Goal: Task Accomplishment & Management: Complete application form

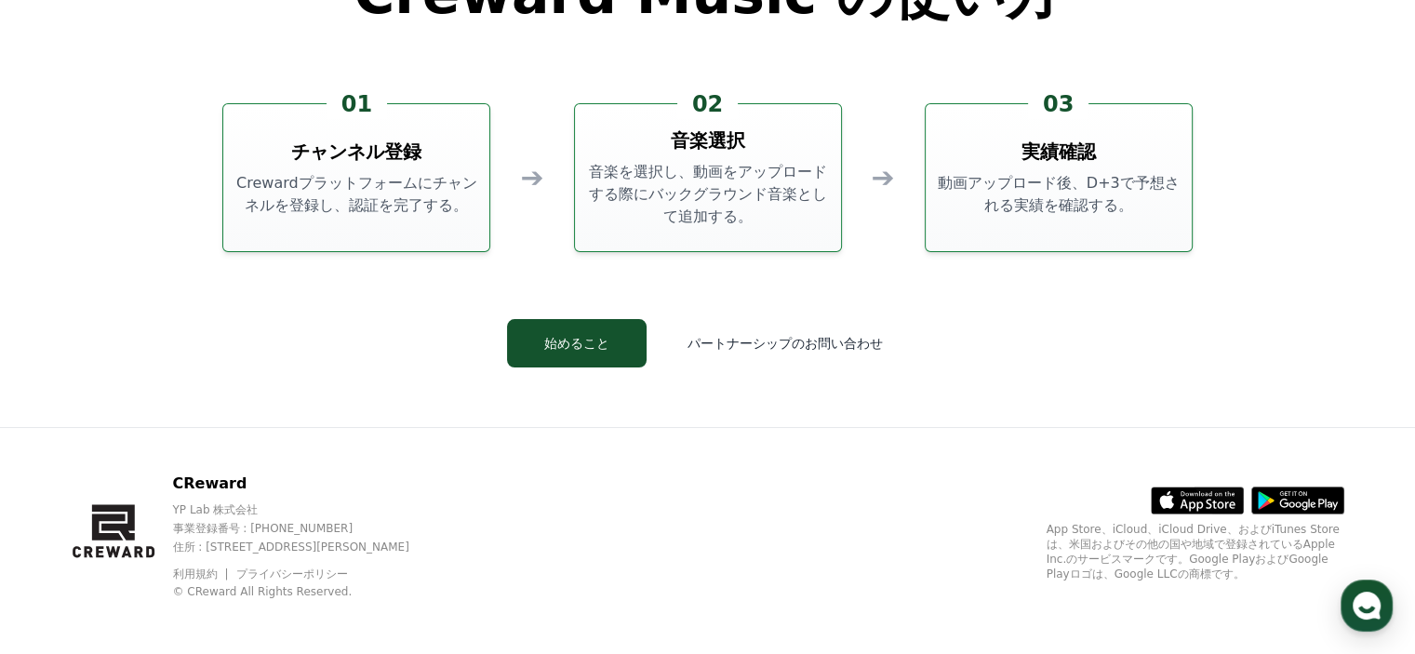
scroll to position [5040, 0]
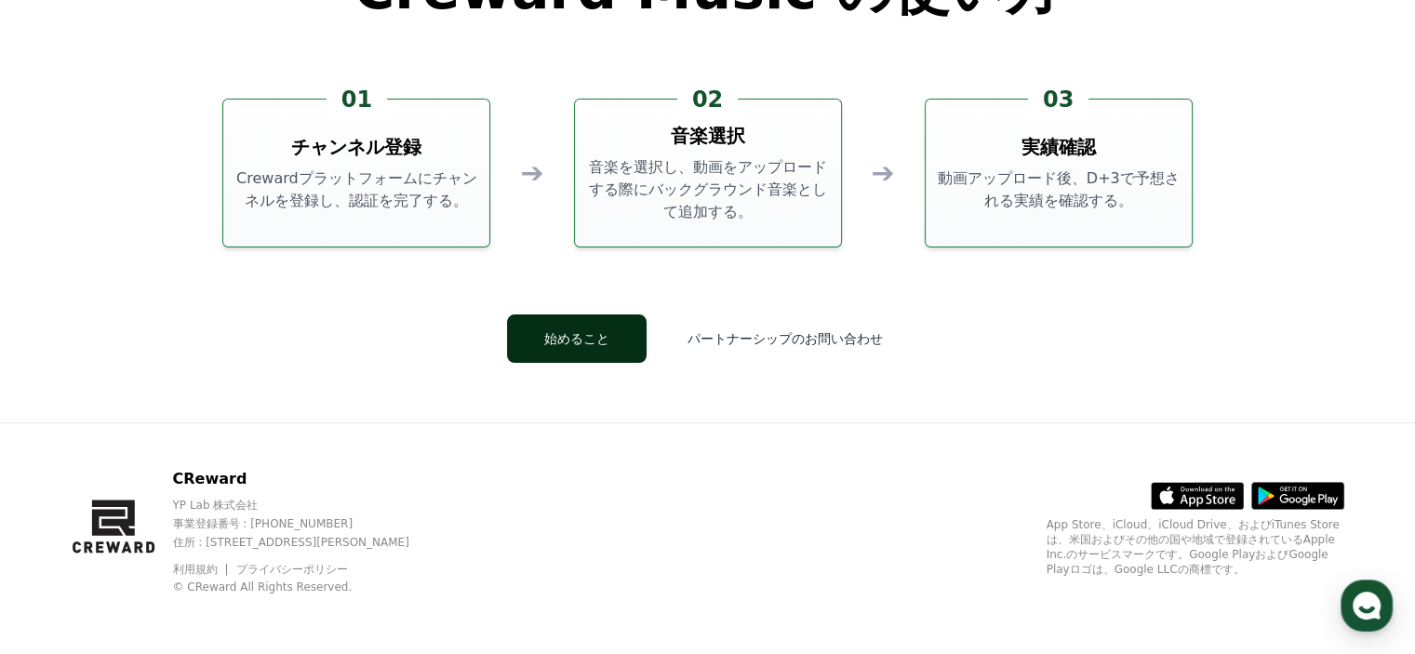
click at [607, 335] on button "始めること" at bounding box center [577, 338] width 140 height 48
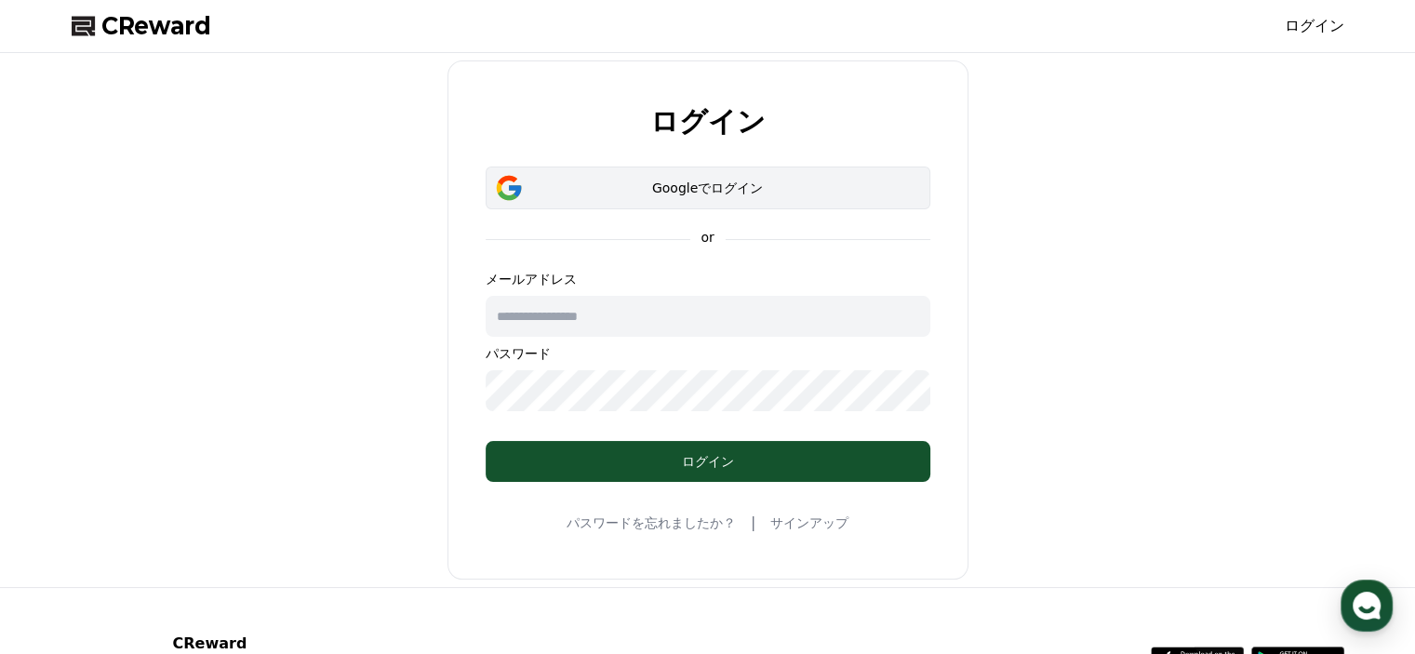
click at [662, 175] on button "Googleでログイン" at bounding box center [708, 187] width 445 height 43
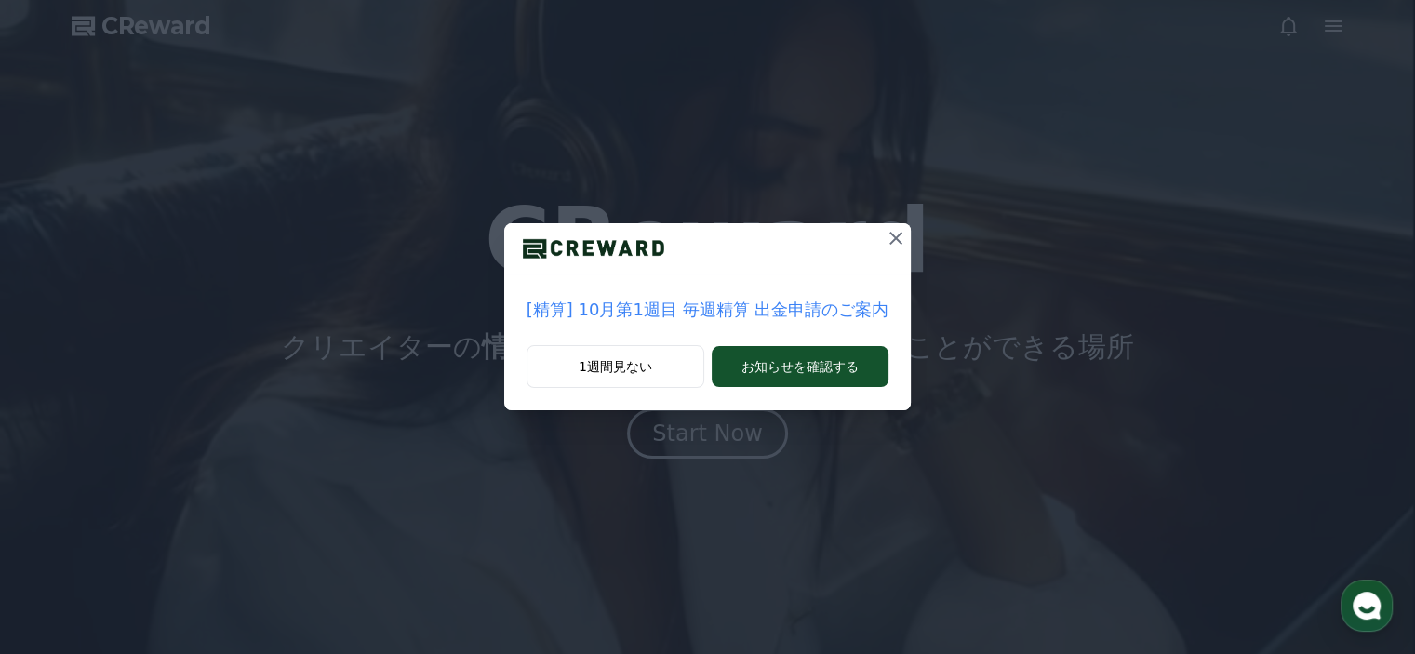
click at [893, 231] on icon at bounding box center [896, 238] width 22 height 22
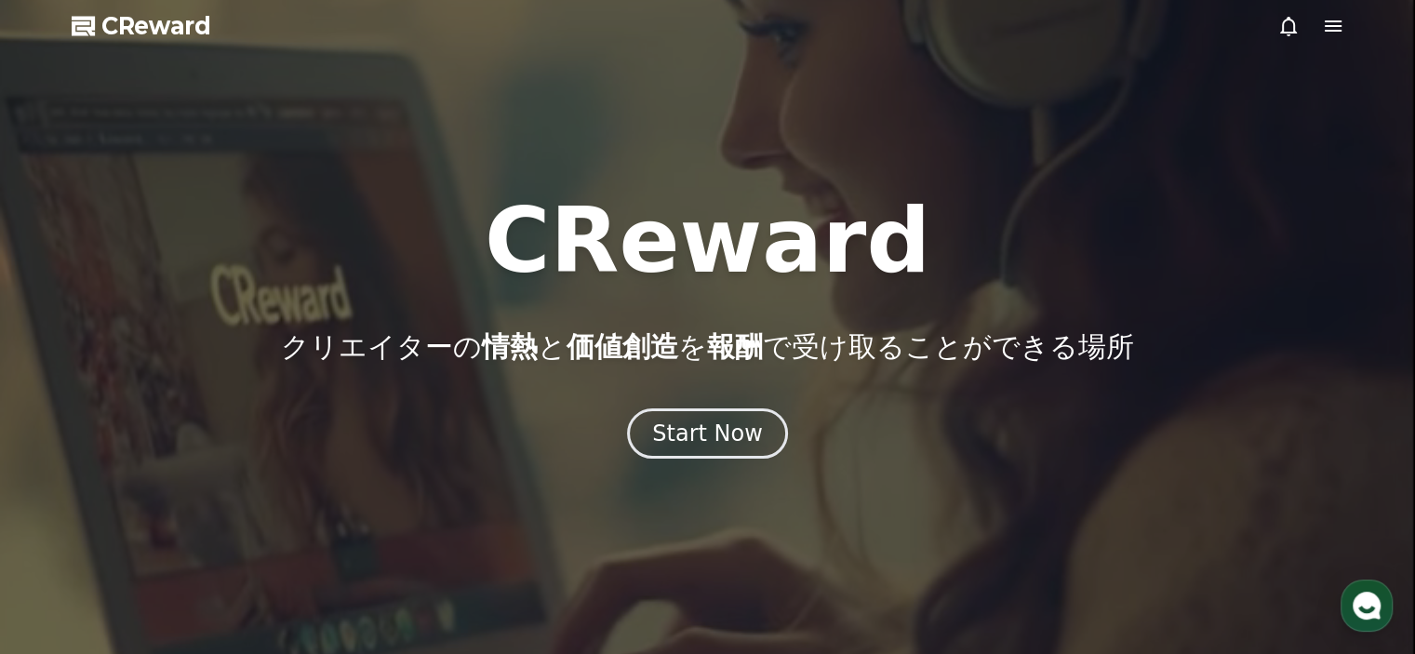
click at [1094, 158] on div at bounding box center [707, 327] width 1415 height 654
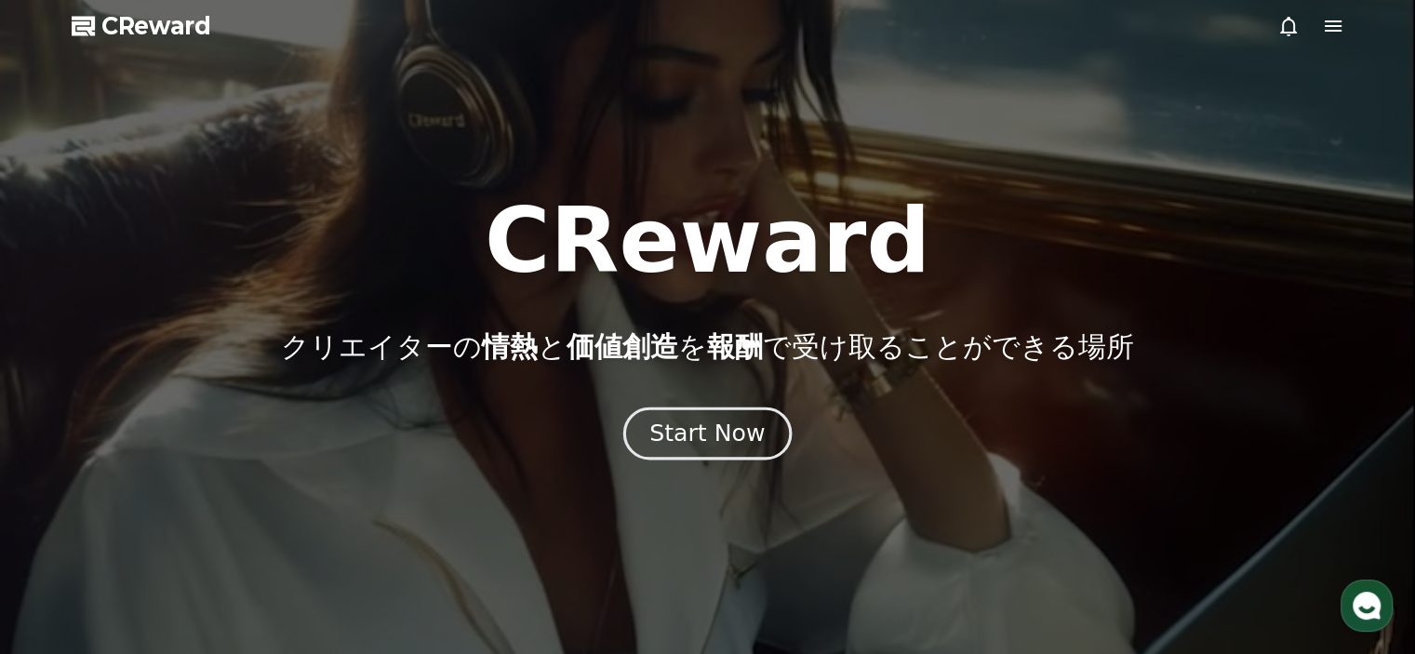
click at [723, 447] on div "Start Now" at bounding box center [706, 434] width 115 height 32
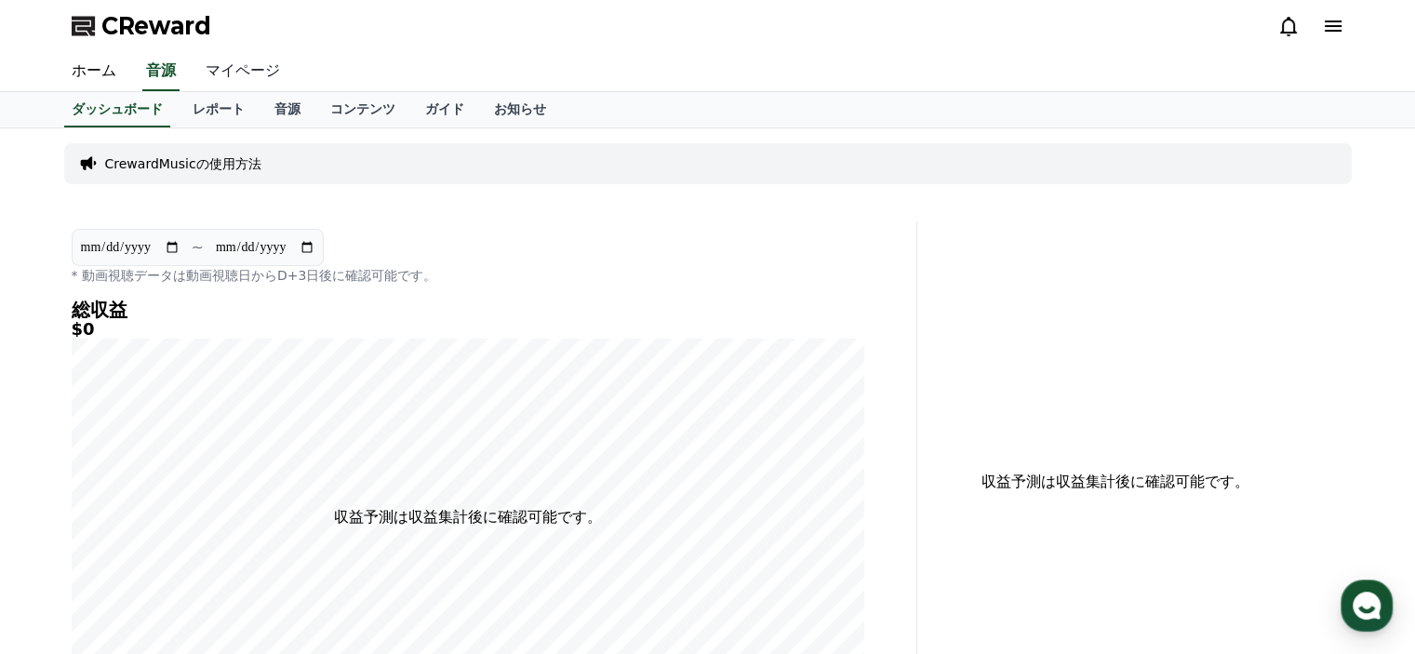
click at [216, 69] on link "マイページ" at bounding box center [243, 71] width 104 height 39
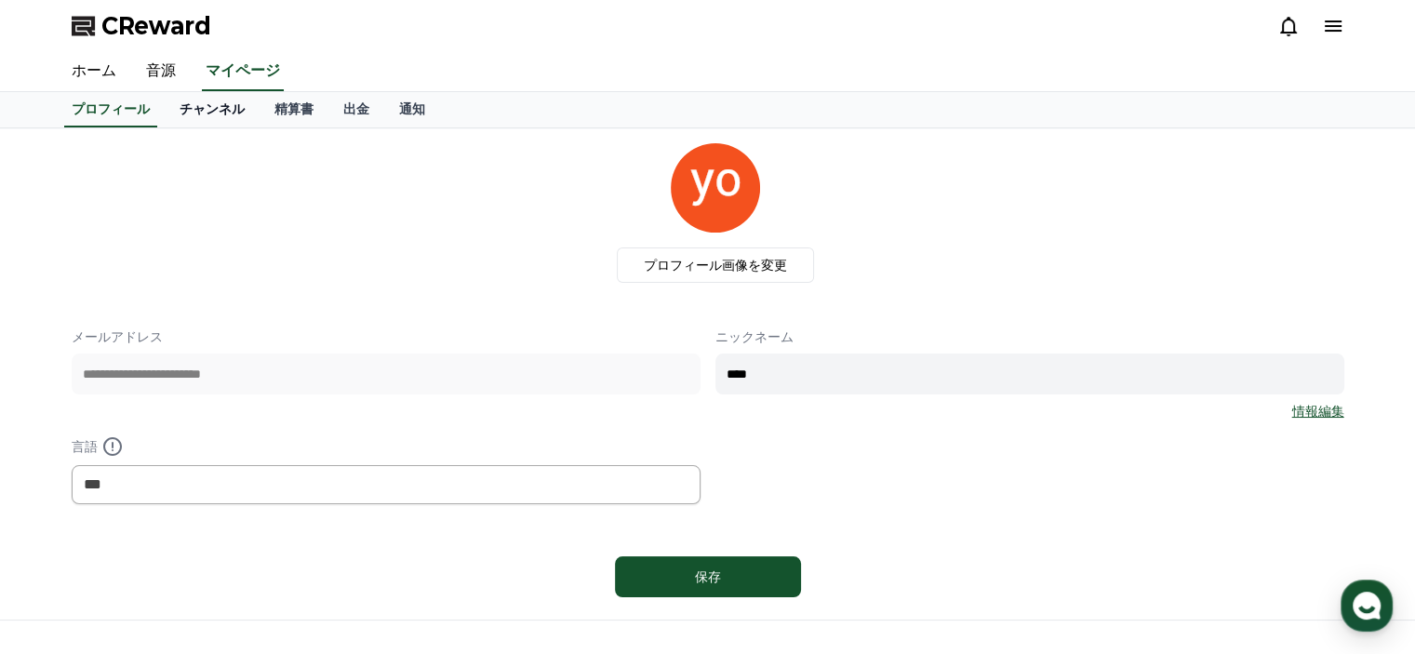
click at [198, 103] on link "チャンネル" at bounding box center [212, 109] width 95 height 35
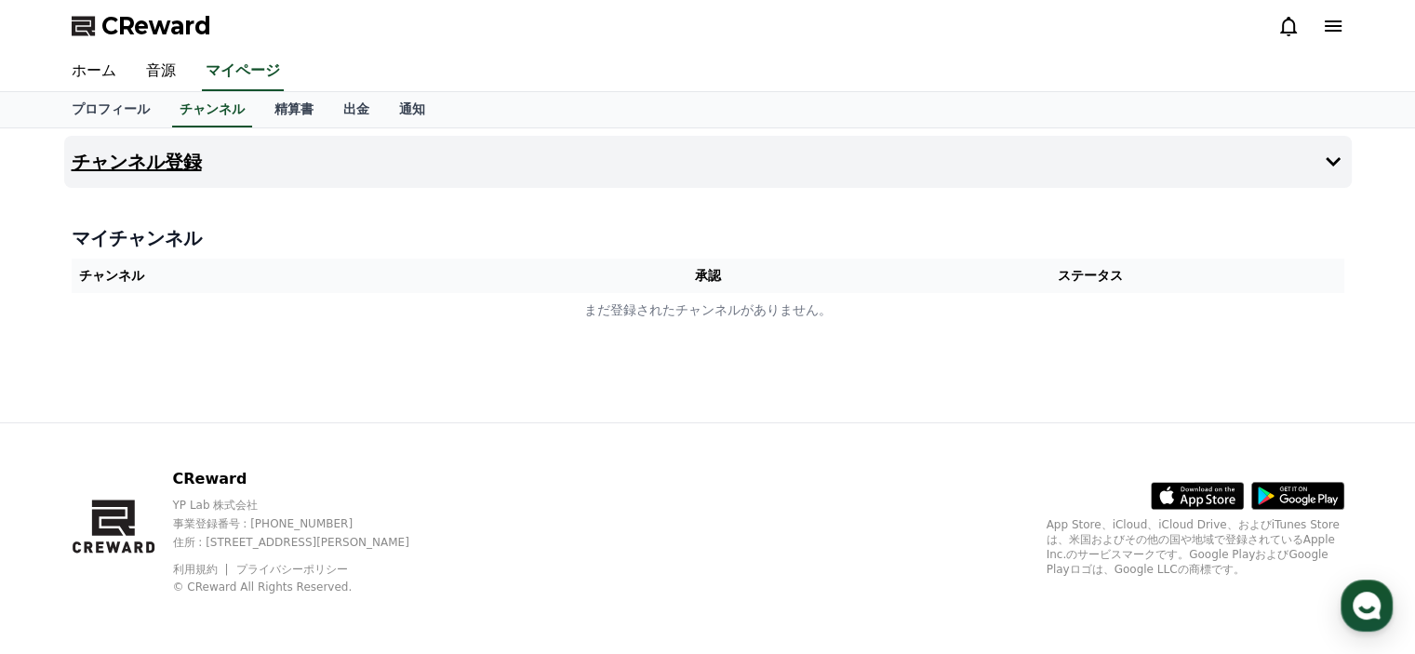
click at [555, 159] on button "チャンネル登録" at bounding box center [707, 162] width 1287 height 52
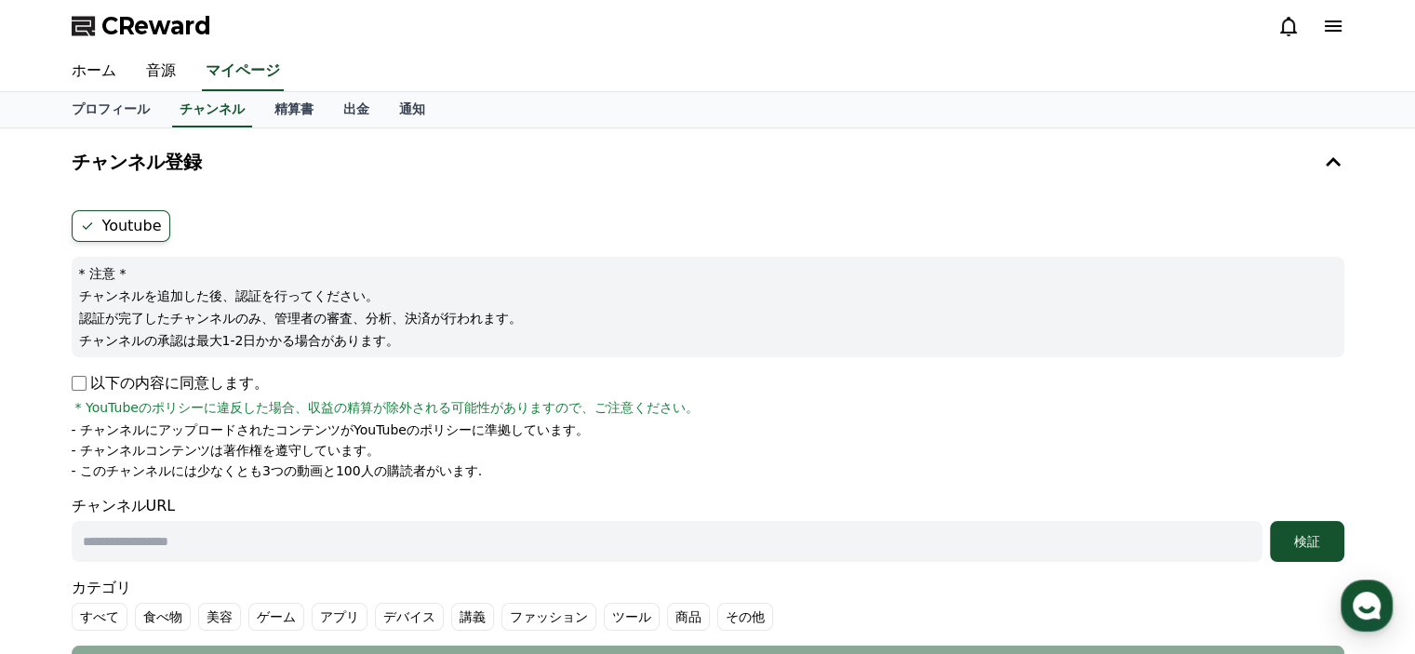
click at [182, 539] on input "text" at bounding box center [667, 541] width 1191 height 41
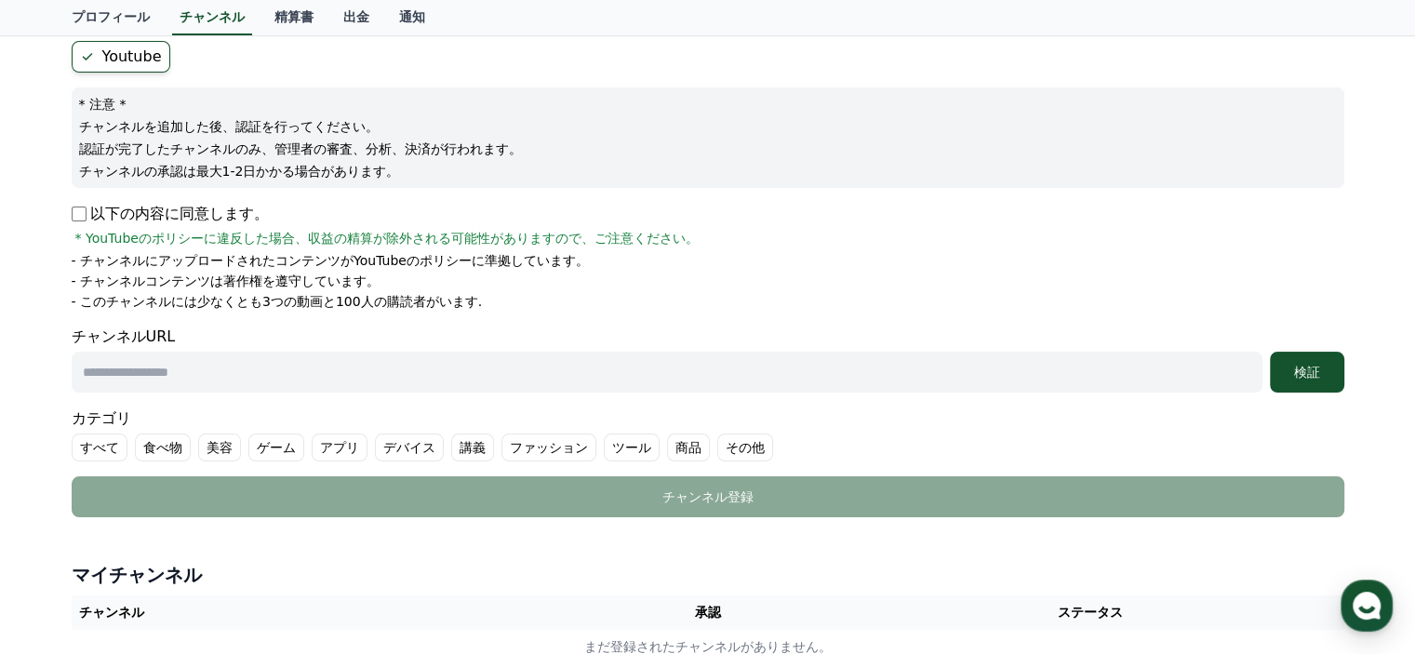
scroll to position [186, 0]
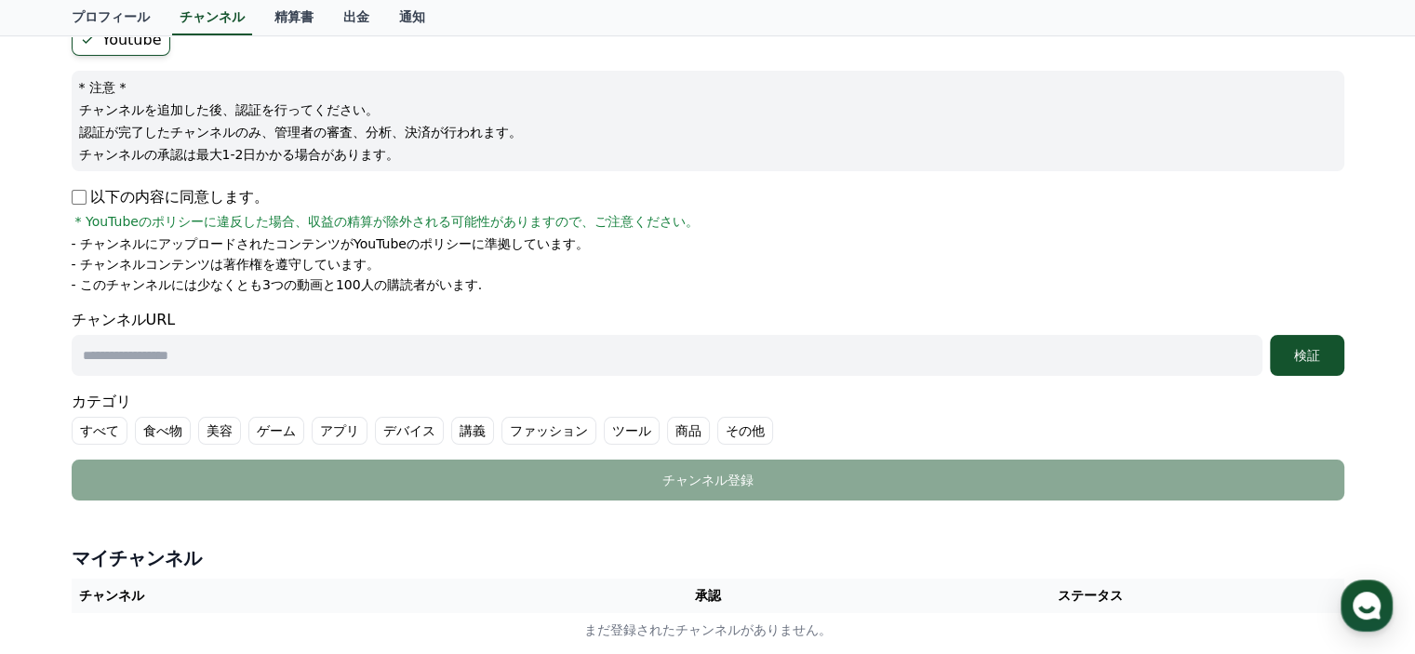
paste input "**********"
type input "**********"
click at [717, 427] on label "その他" at bounding box center [745, 431] width 56 height 28
click at [717, 427] on label "その他" at bounding box center [756, 431] width 78 height 28
click at [101, 427] on label "すべて" at bounding box center [100, 431] width 56 height 28
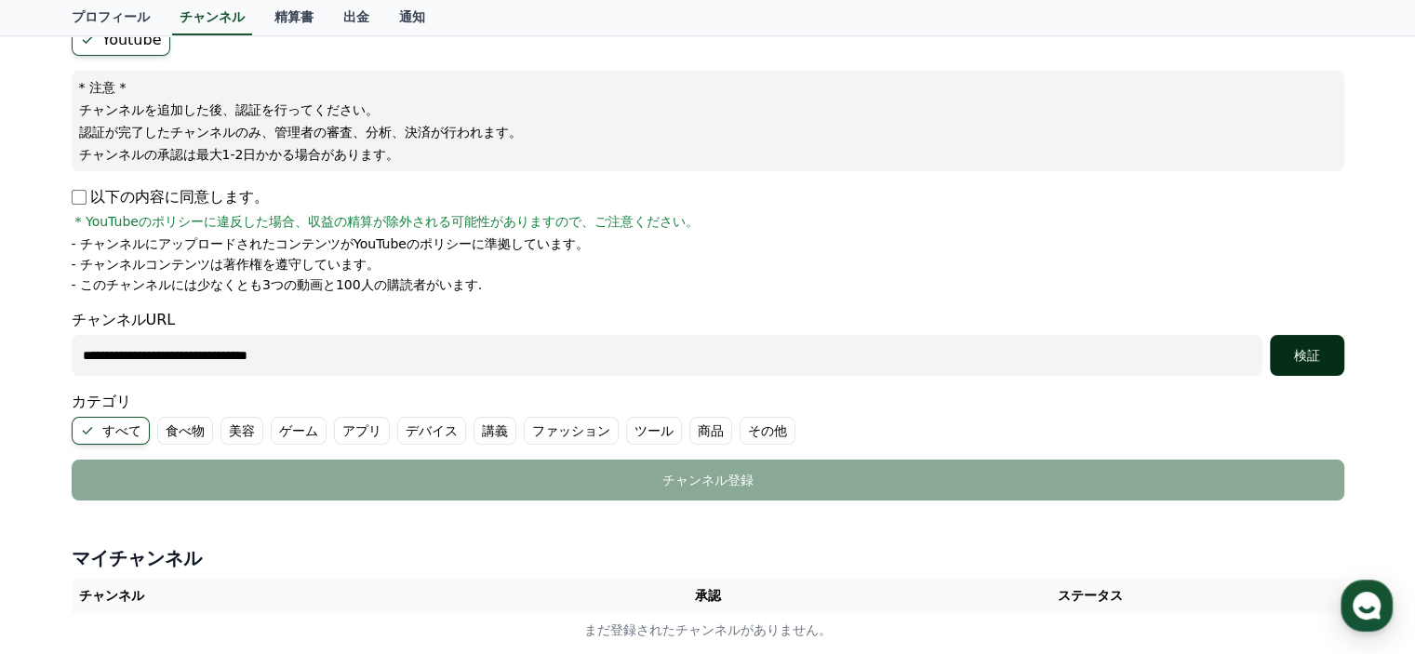
click at [1317, 341] on button "検証" at bounding box center [1307, 355] width 74 height 41
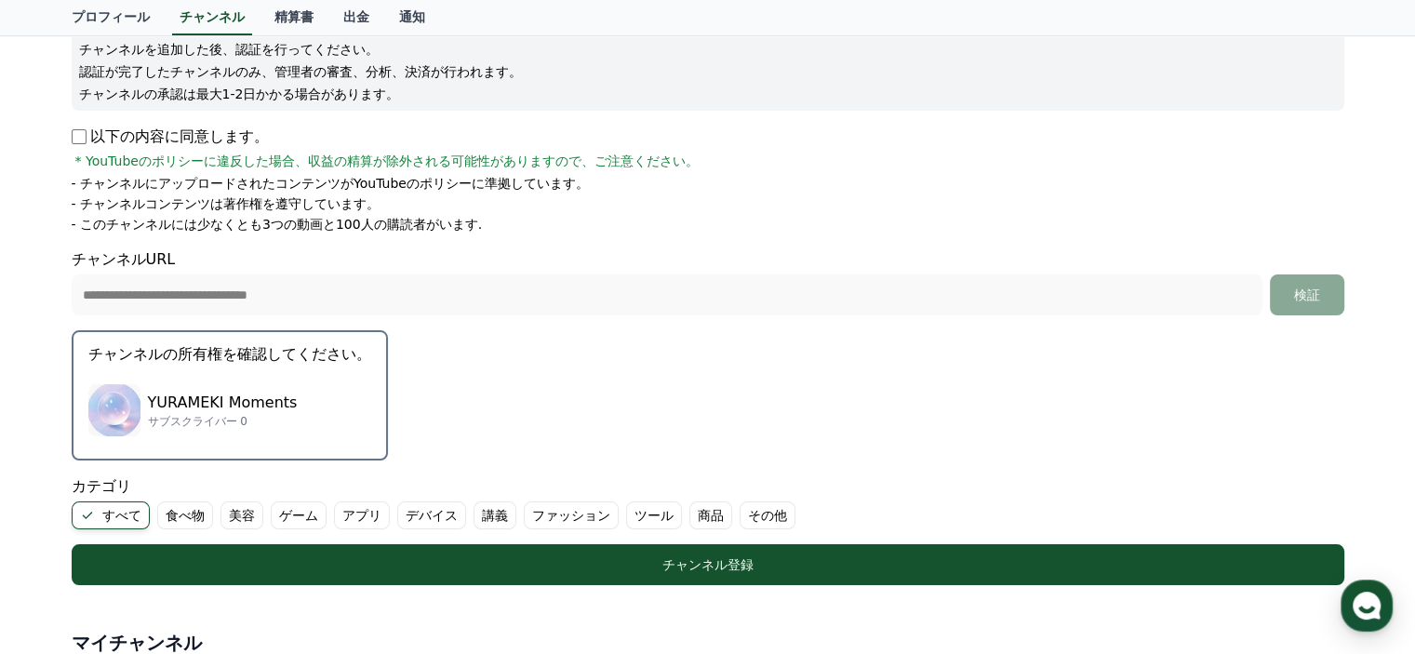
scroll to position [279, 0]
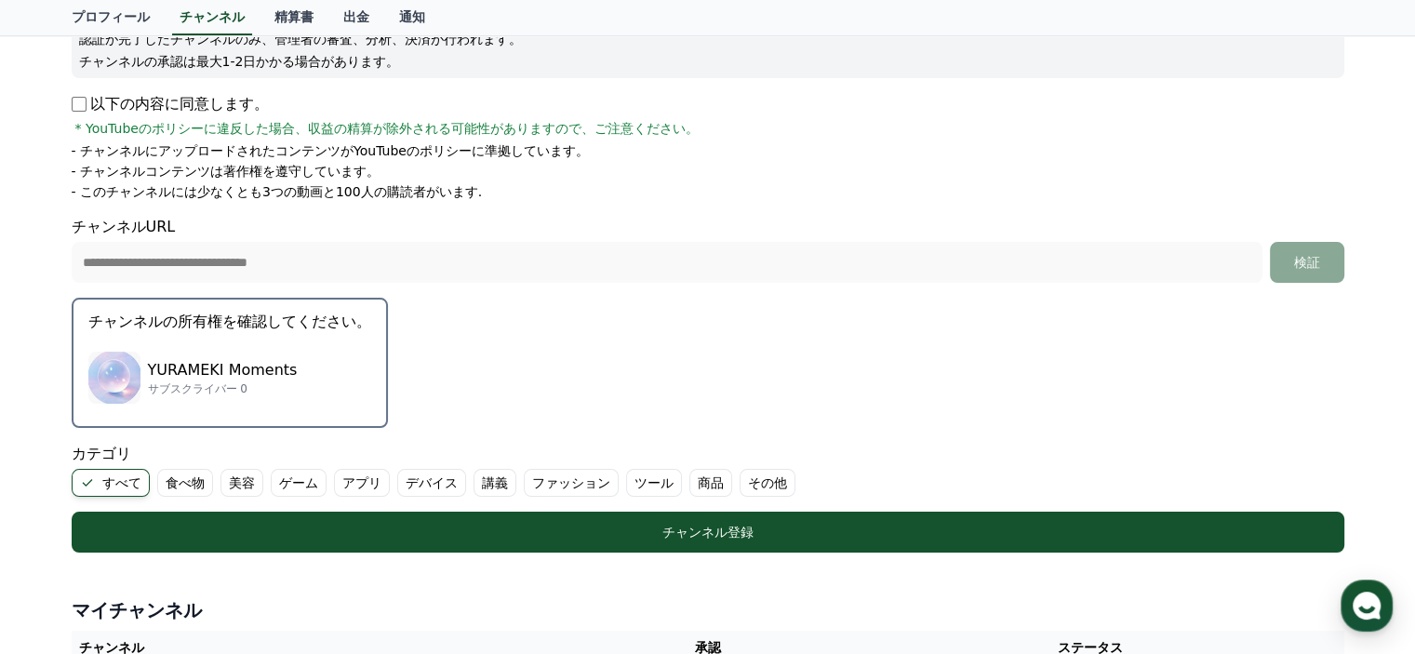
click at [231, 367] on p "YURAMEKI Moments" at bounding box center [223, 370] width 150 height 22
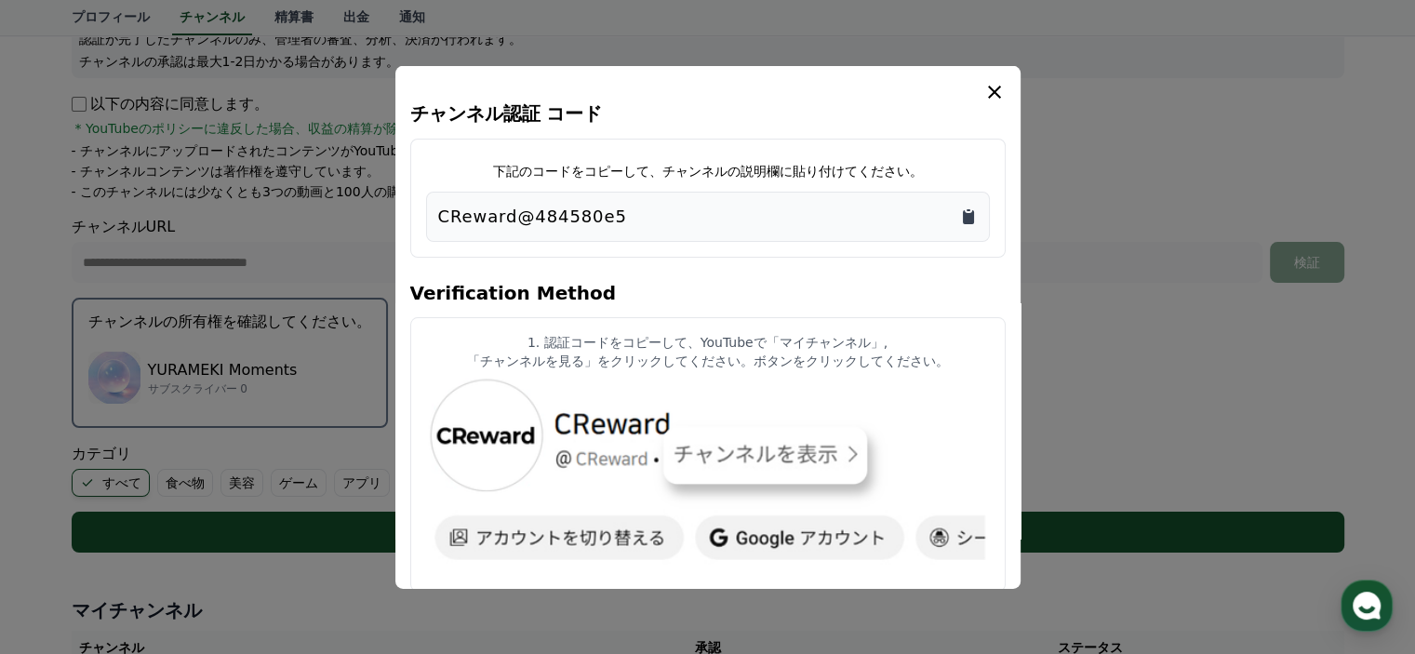
click at [972, 212] on icon "Copy to clipboard" at bounding box center [968, 216] width 11 height 14
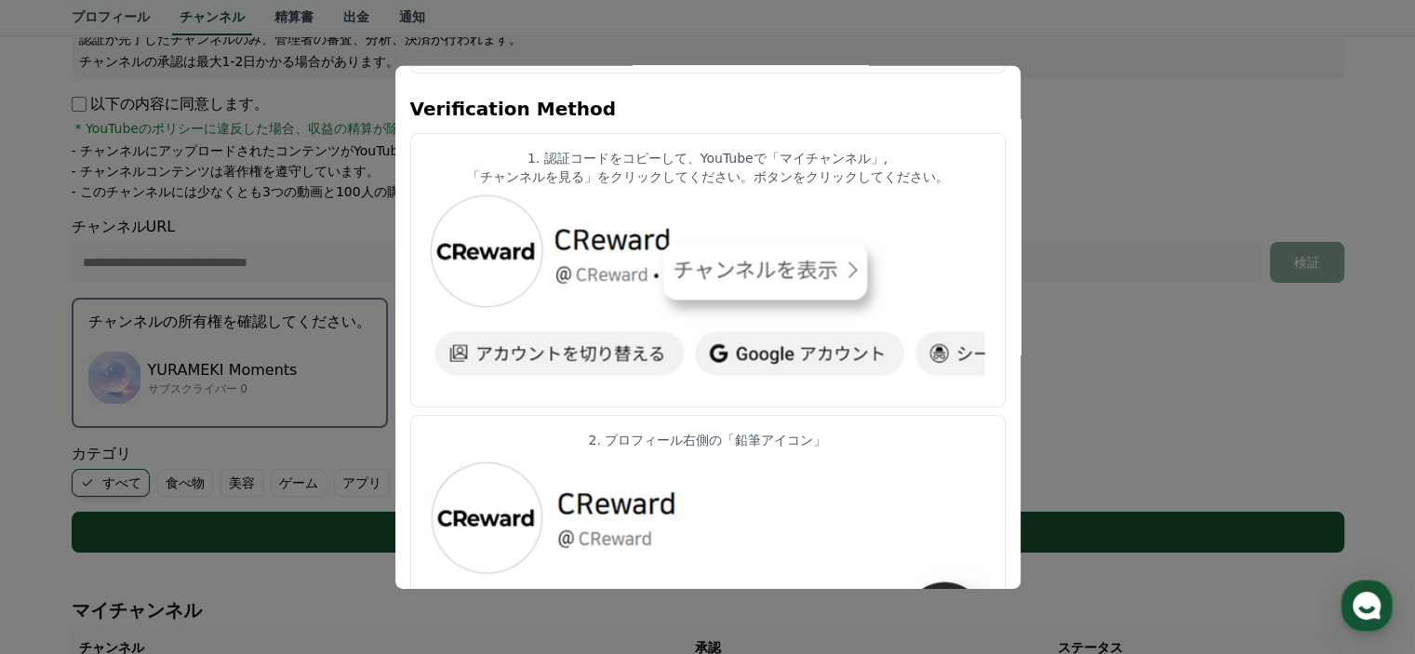
scroll to position [93, 0]
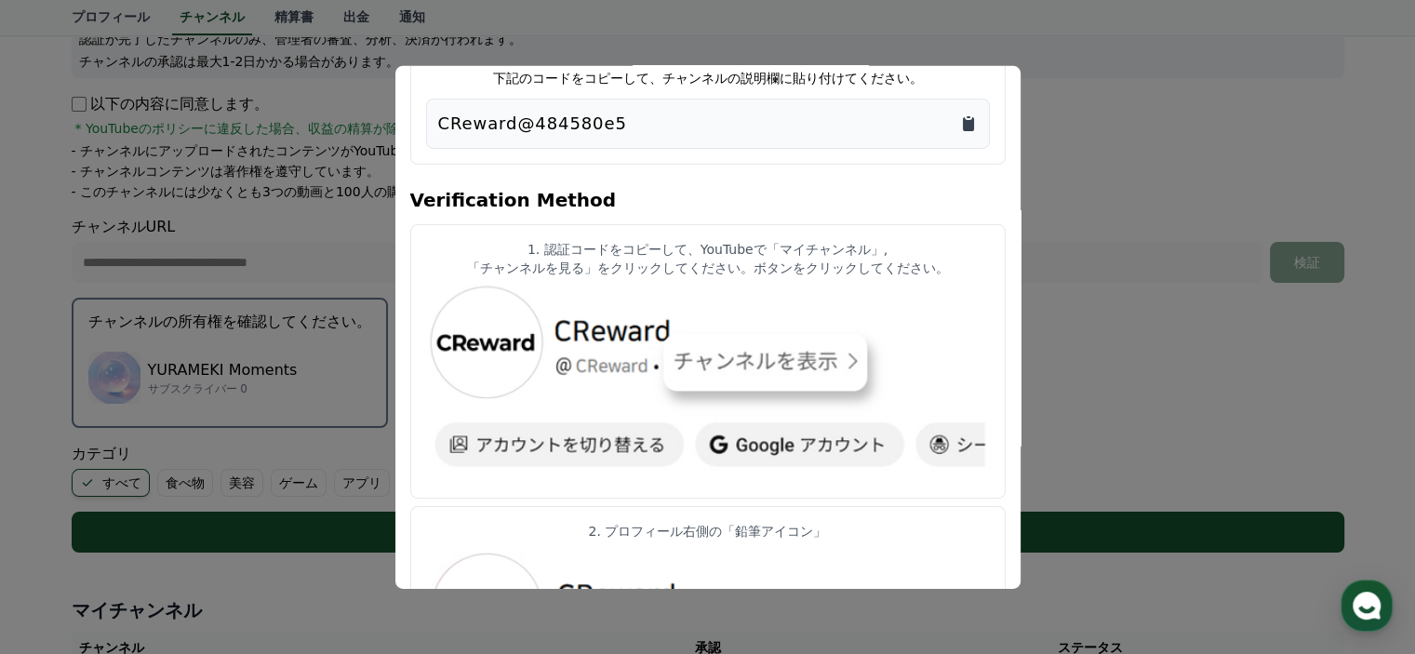
click at [975, 120] on icon "Copy to clipboard" at bounding box center [968, 122] width 19 height 19
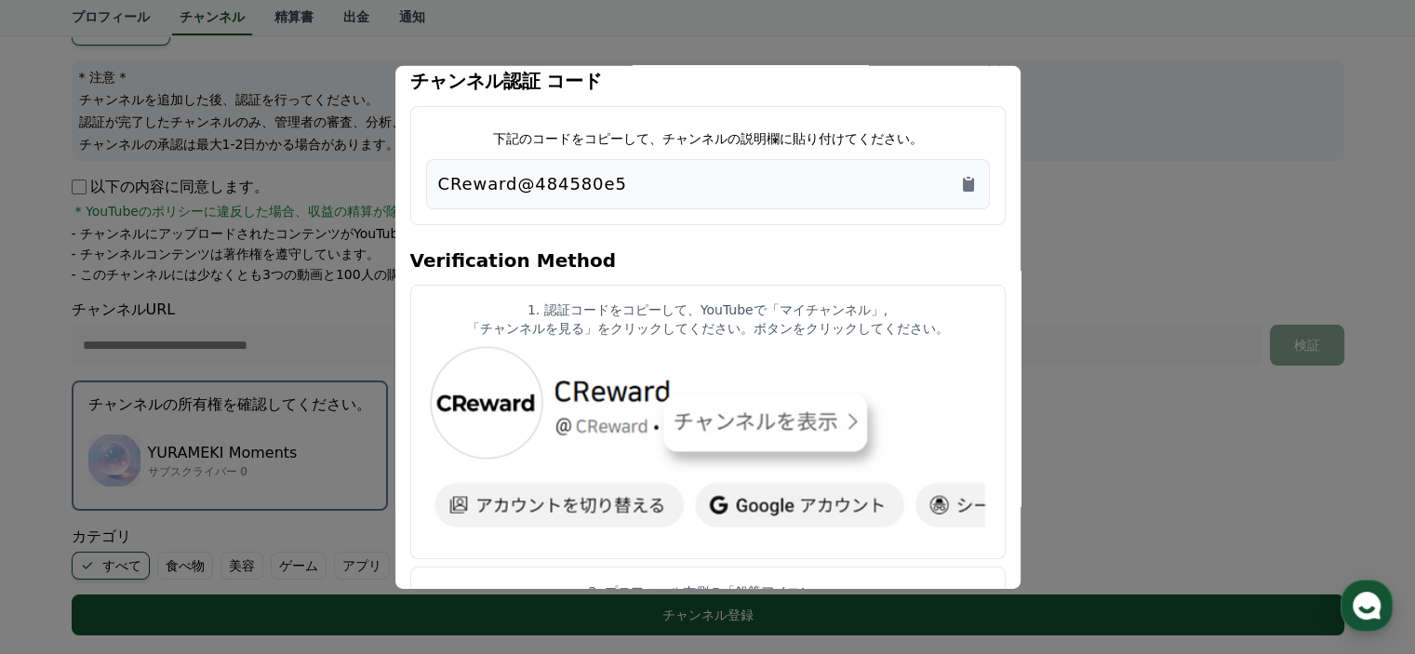
scroll to position [0, 0]
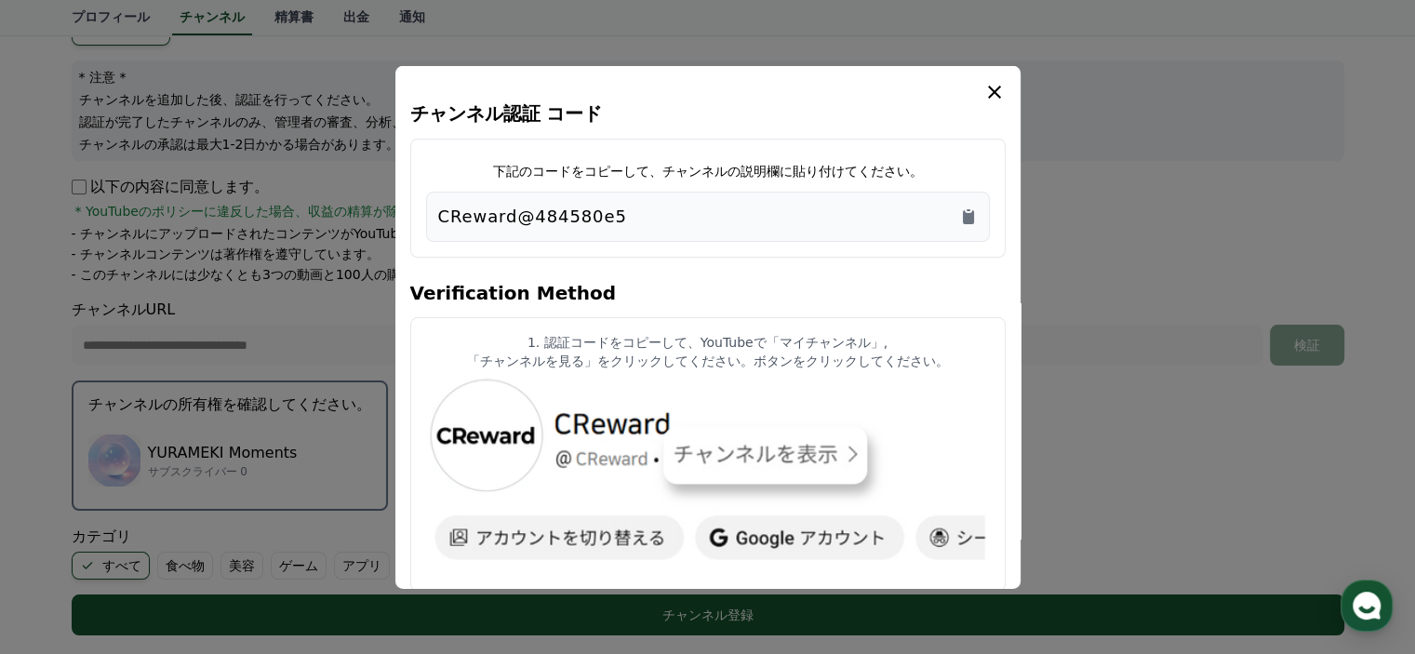
click at [993, 85] on icon "modal" at bounding box center [994, 91] width 22 height 22
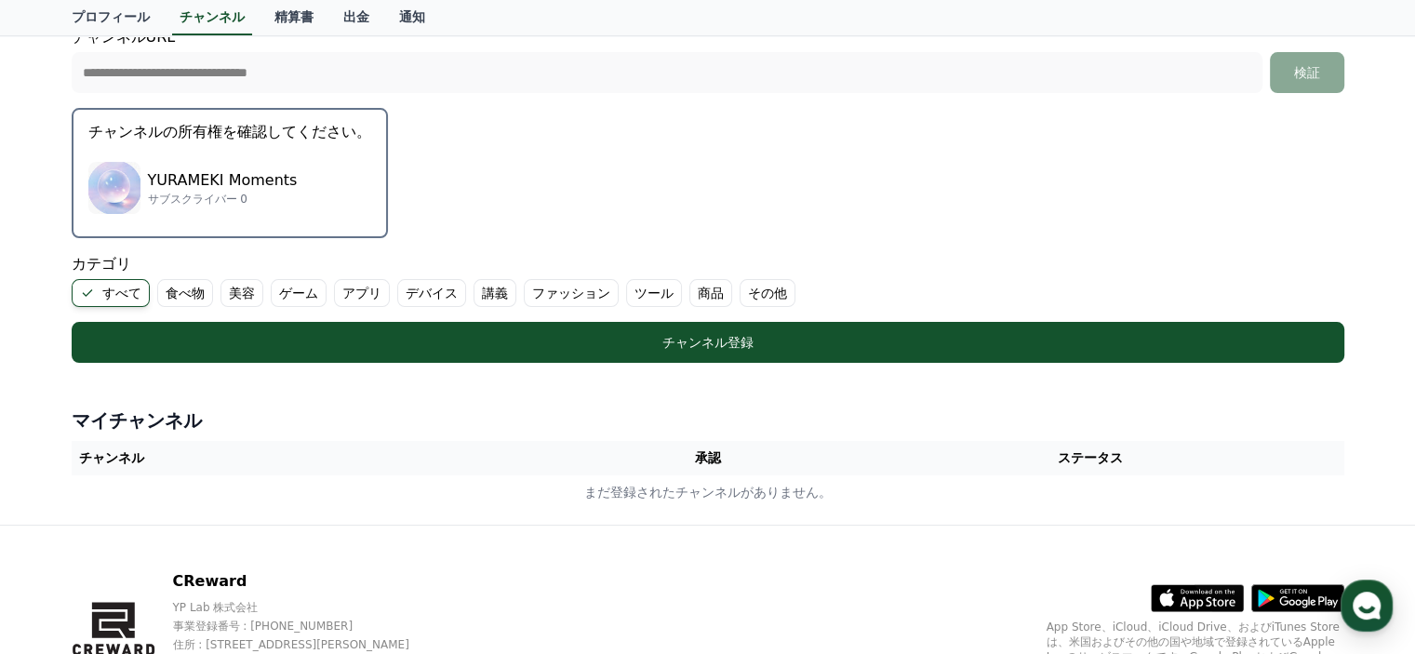
scroll to position [568, 0]
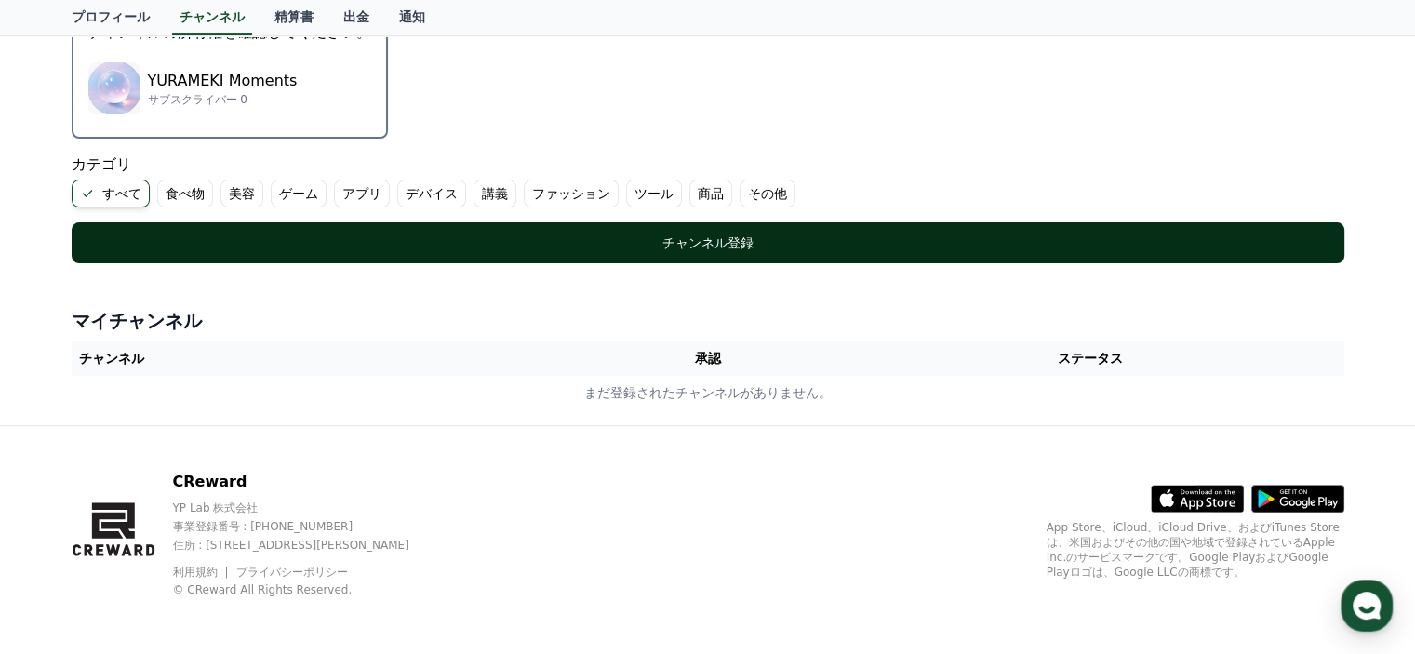
click at [673, 244] on div "チャンネル登録" at bounding box center [708, 242] width 1198 height 19
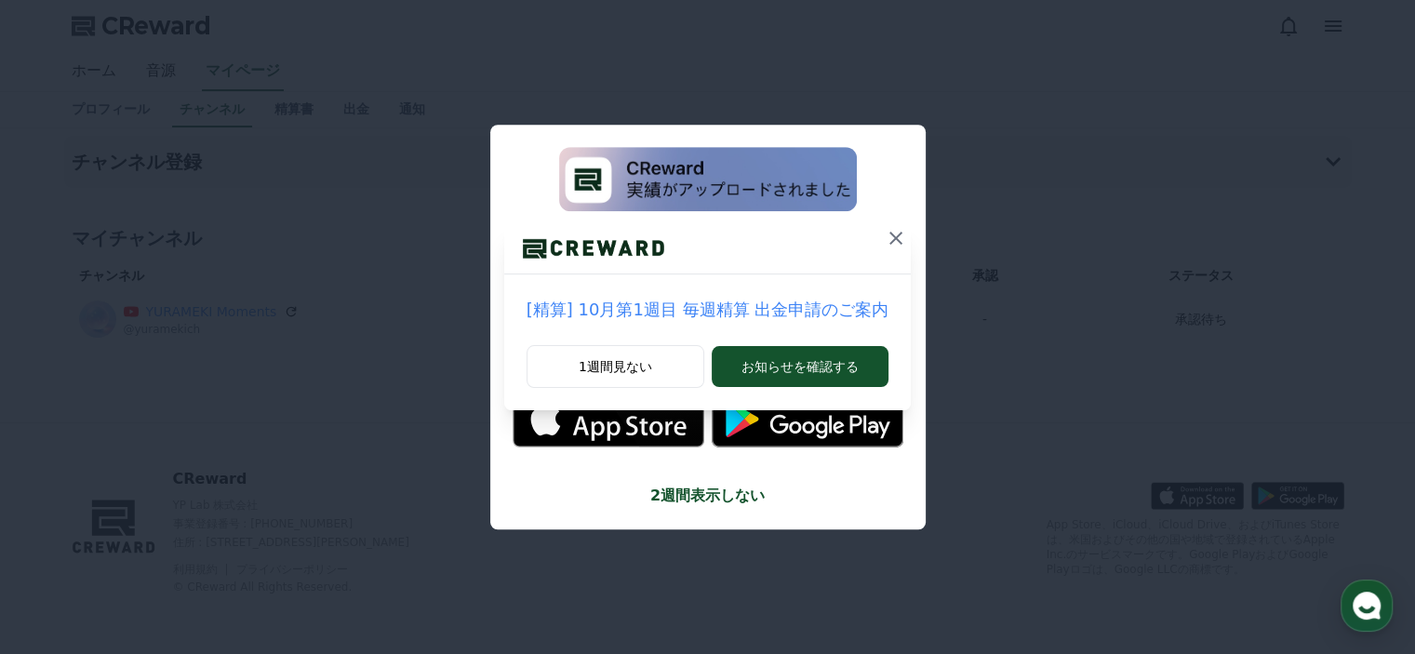
click at [889, 237] on icon at bounding box center [895, 238] width 13 height 13
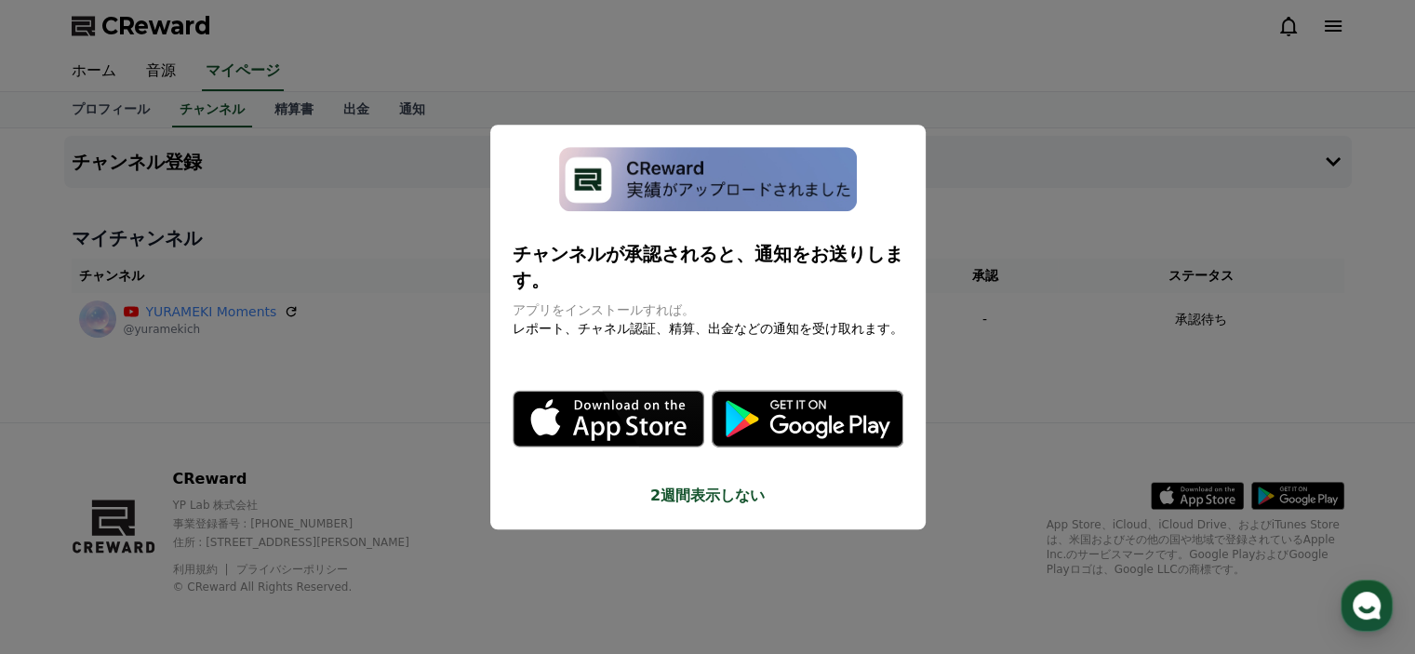
click at [860, 415] on icon "modal" at bounding box center [808, 419] width 192 height 57
click at [724, 485] on button "2週間表示しない" at bounding box center [708, 496] width 391 height 22
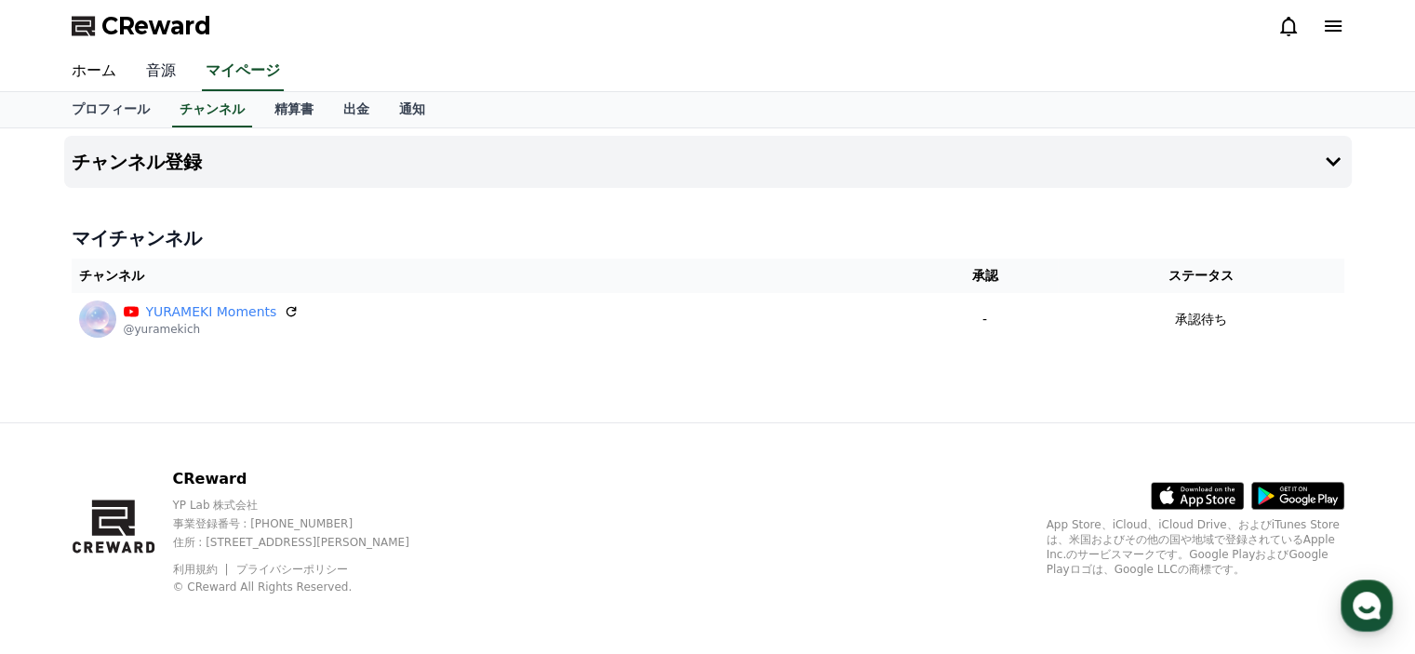
click at [155, 75] on link "音源" at bounding box center [161, 71] width 60 height 39
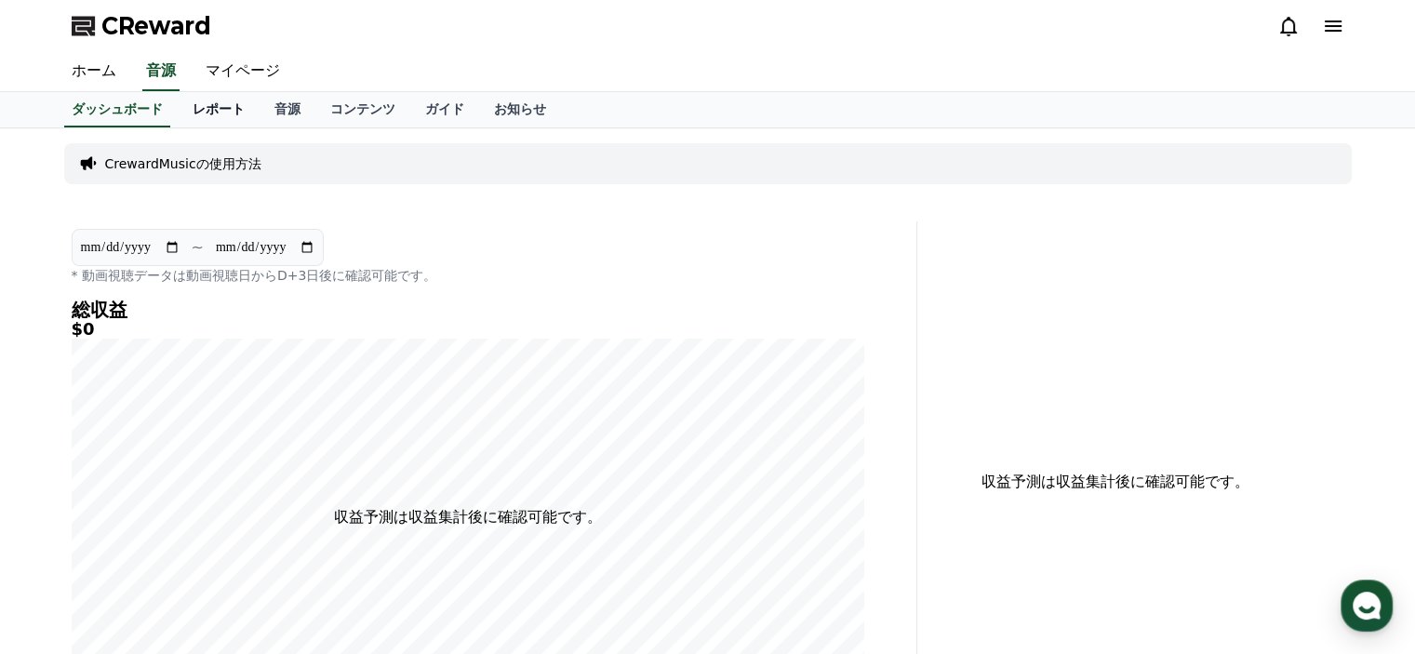
click at [186, 122] on link "レポート" at bounding box center [219, 109] width 82 height 35
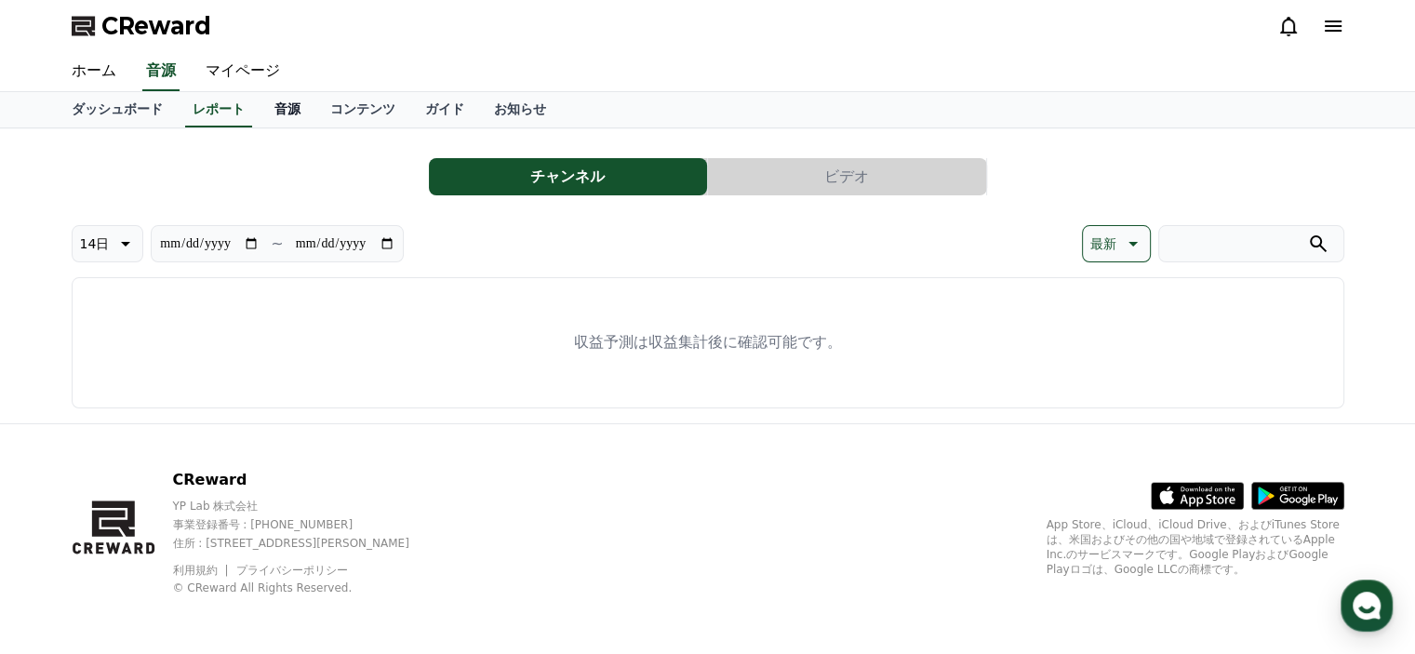
click at [260, 114] on link "音源" at bounding box center [288, 109] width 56 height 35
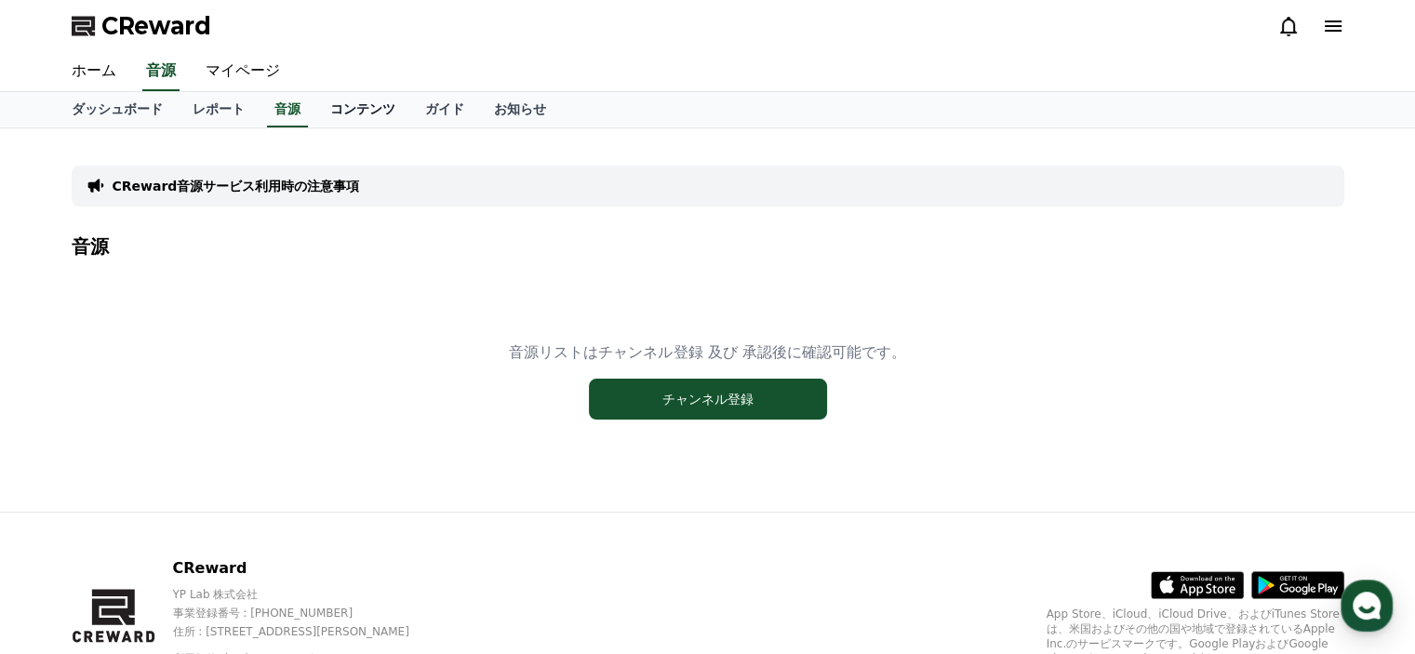
click at [317, 112] on link "コンテンツ" at bounding box center [362, 109] width 95 height 35
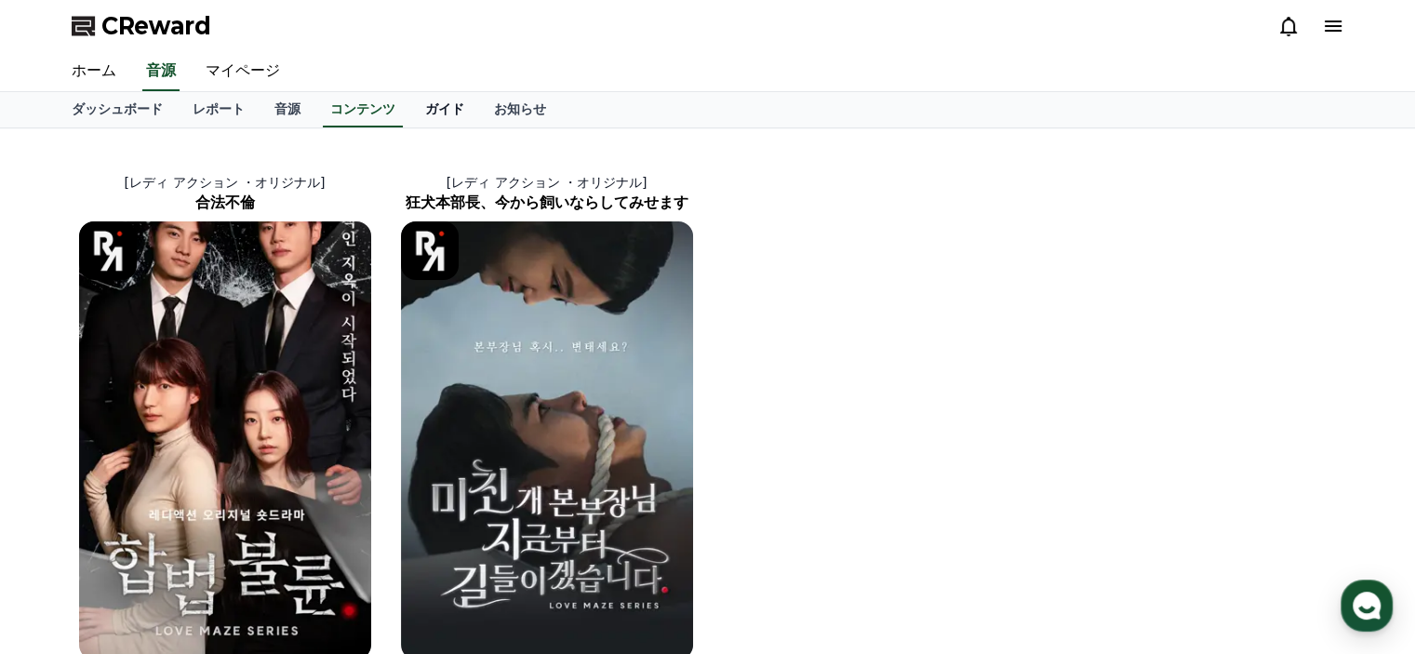
click at [410, 111] on link "ガイド" at bounding box center [444, 109] width 69 height 35
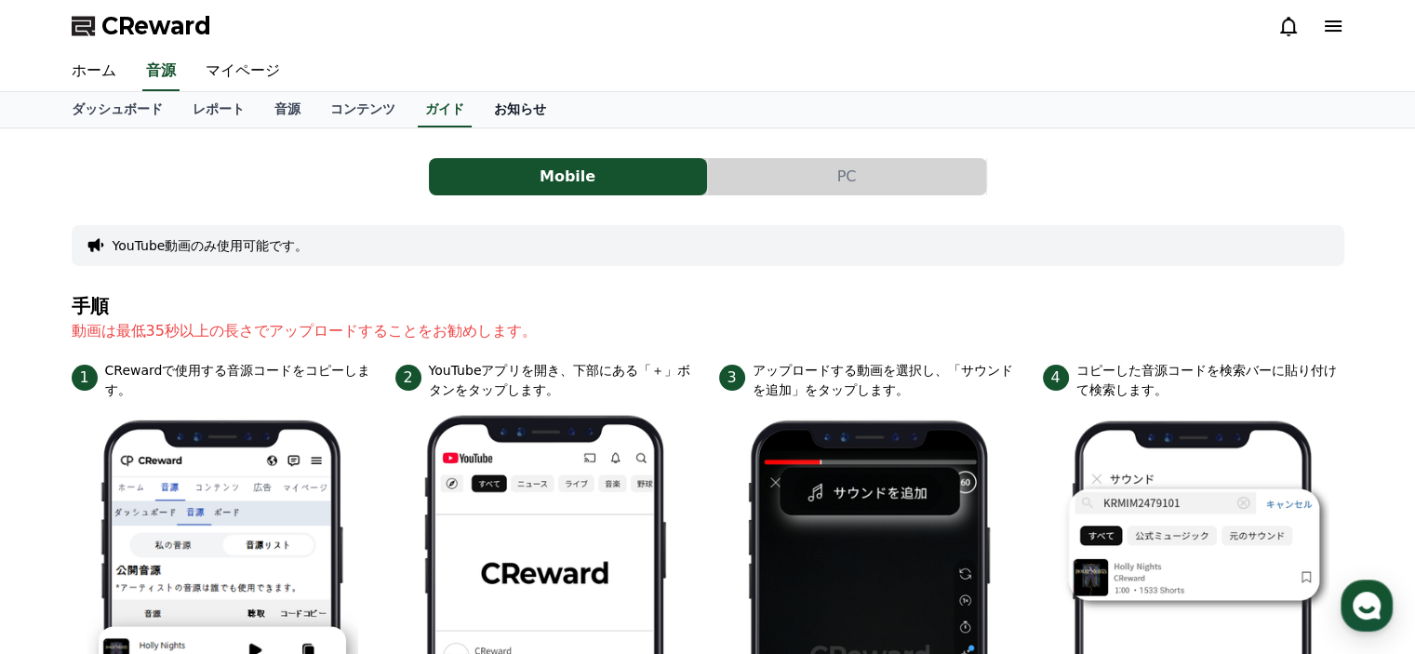
click at [479, 117] on link "お知らせ" at bounding box center [520, 109] width 82 height 35
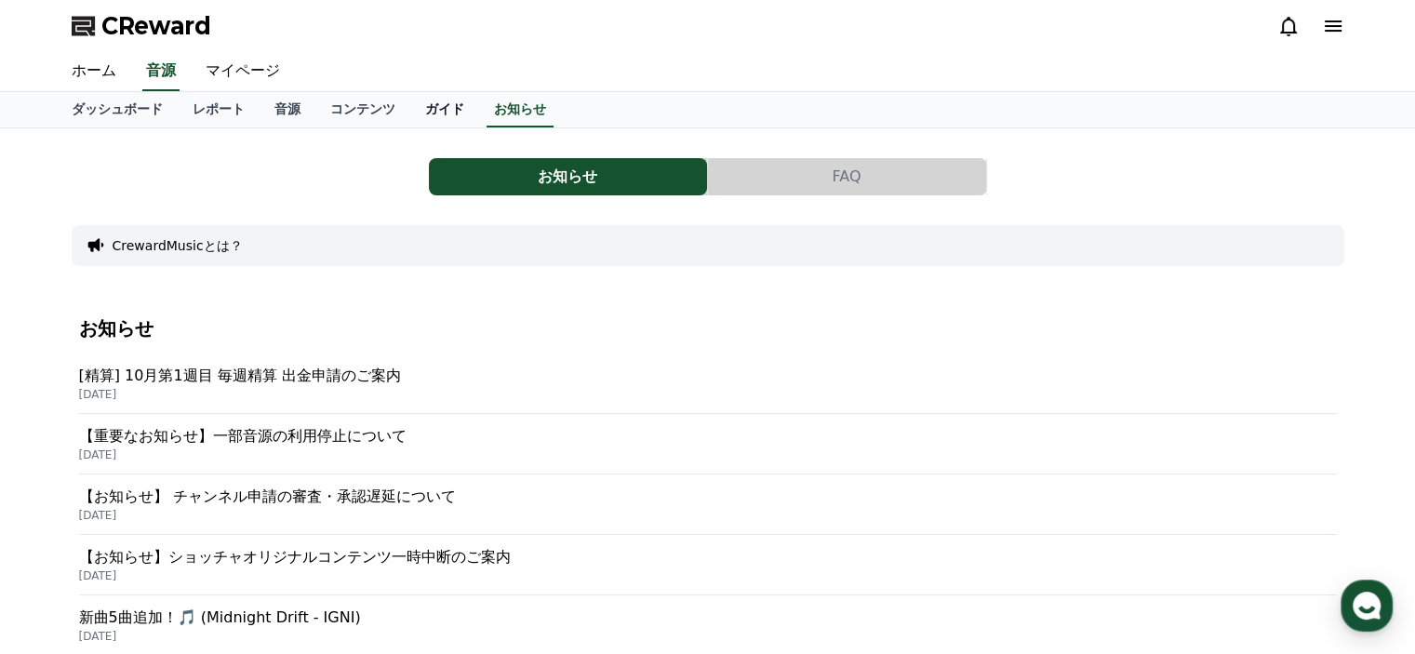
click at [410, 115] on link "ガイド" at bounding box center [444, 109] width 69 height 35
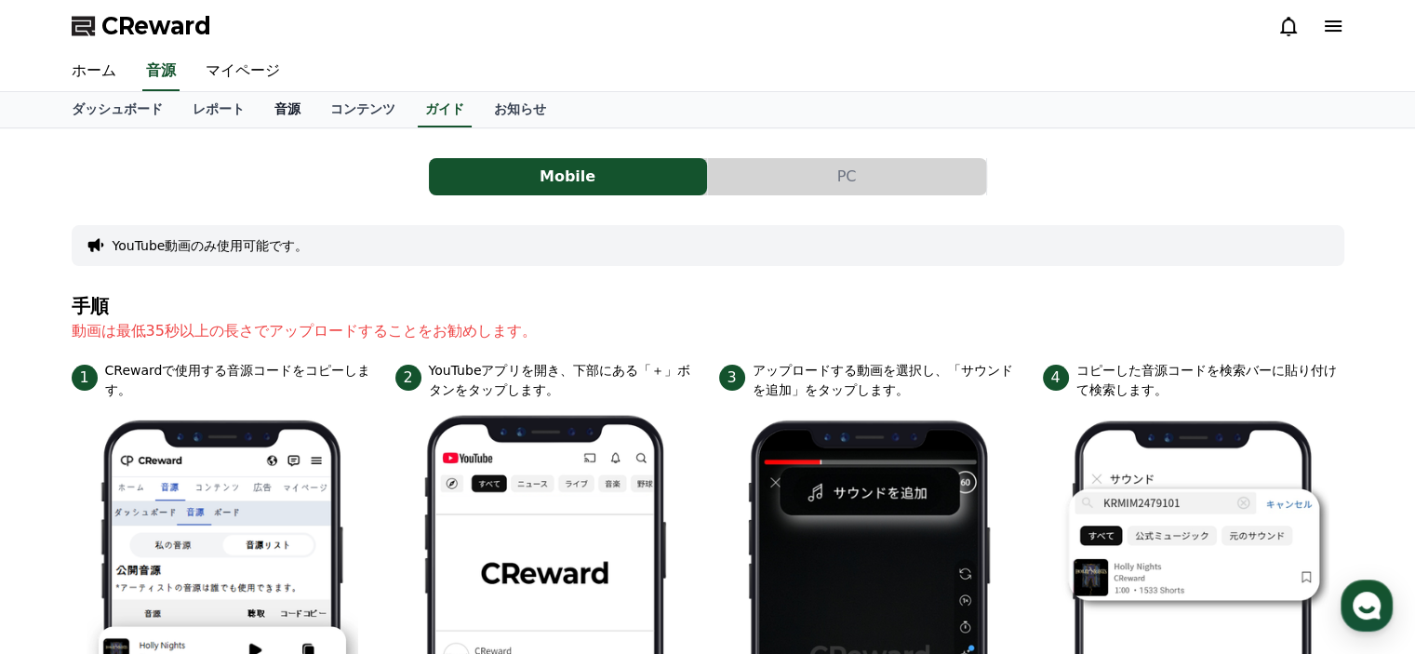
click at [260, 114] on link "音源" at bounding box center [288, 109] width 56 height 35
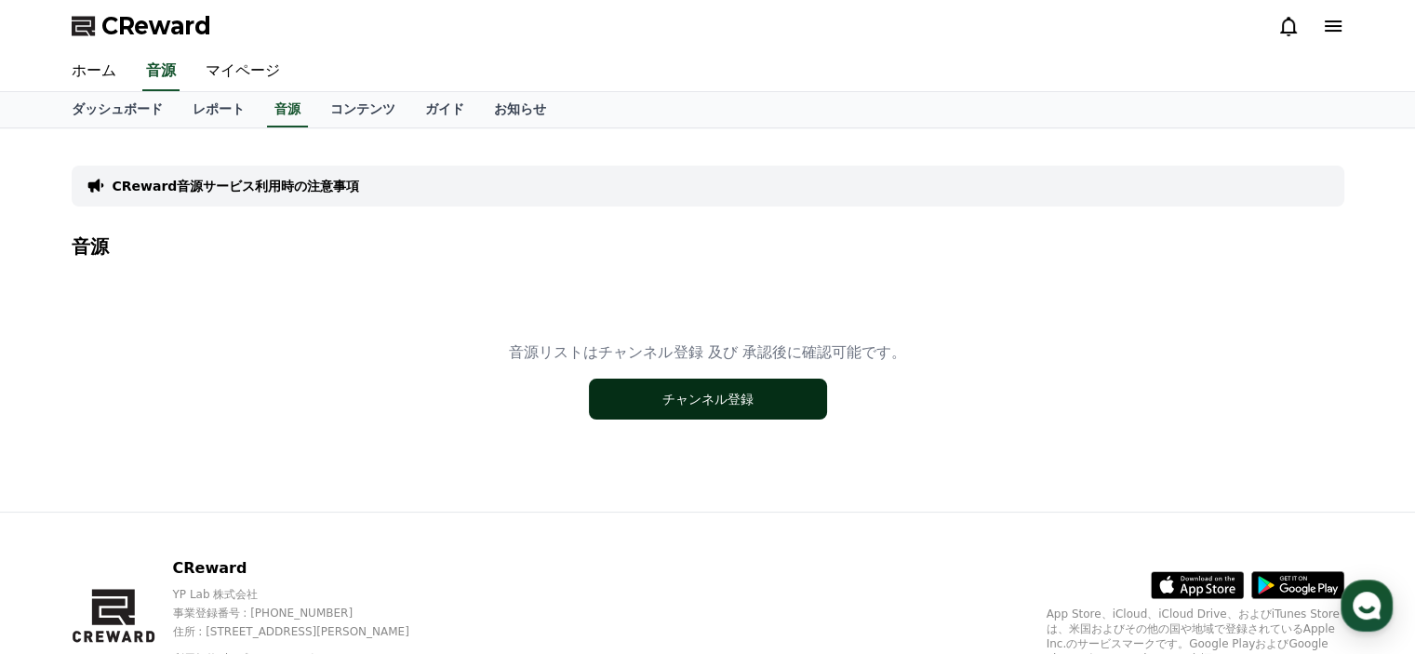
click at [606, 401] on button "チャンネル登録" at bounding box center [708, 399] width 238 height 41
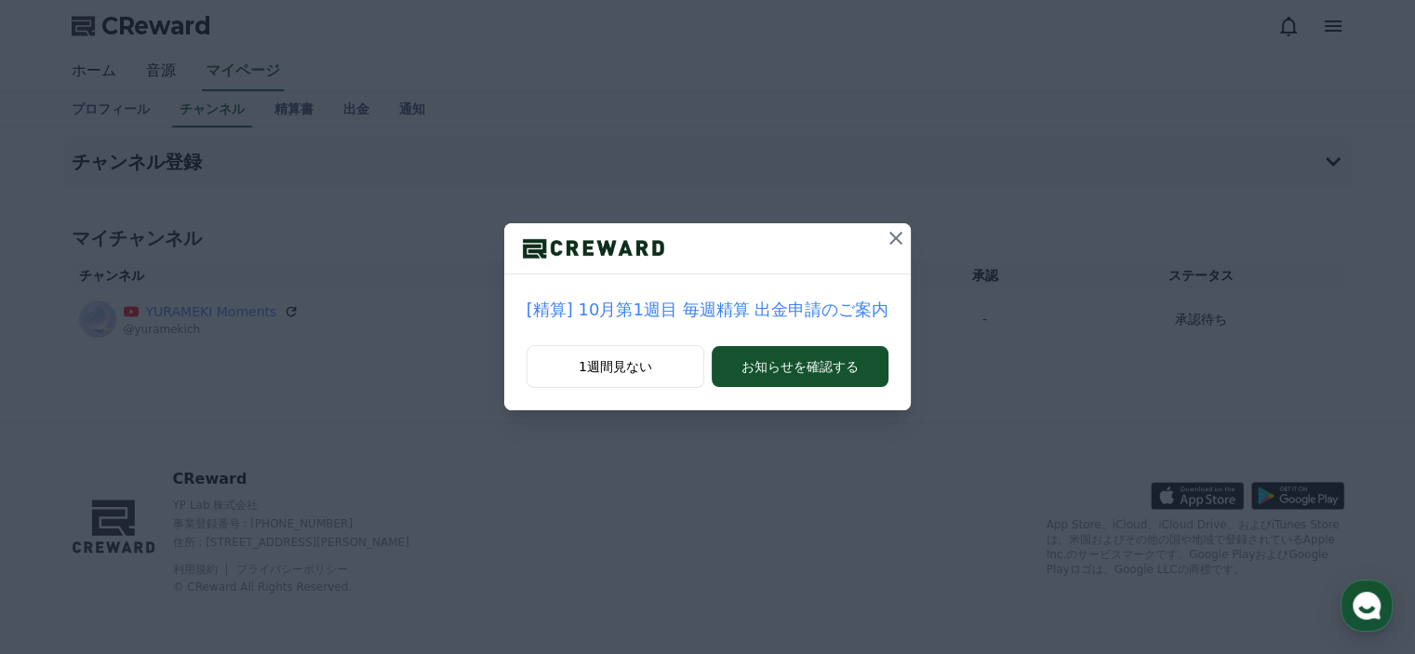
click at [886, 233] on icon at bounding box center [896, 238] width 22 height 22
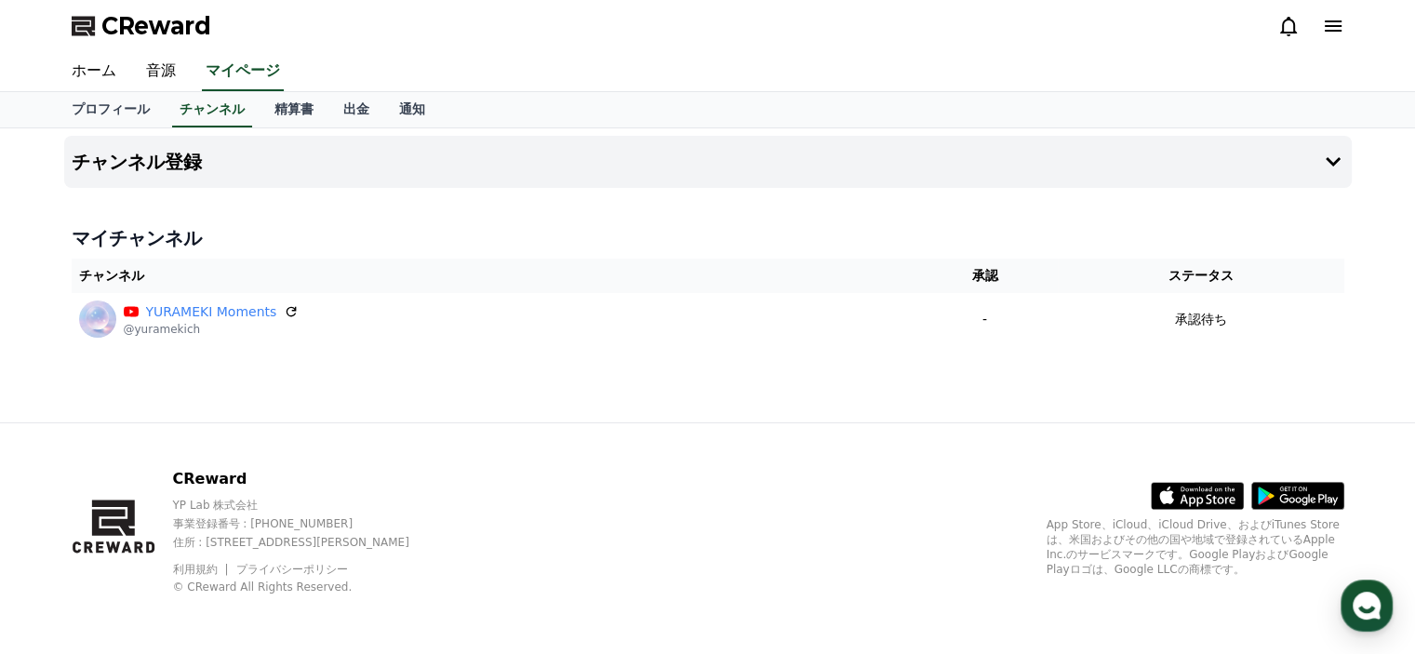
drag, startPoint x: 1246, startPoint y: 0, endPoint x: 482, endPoint y: 267, distance: 809.8
click at [482, 267] on th "チャンネル" at bounding box center [492, 276] width 840 height 34
